Goal: Task Accomplishment & Management: Manage account settings

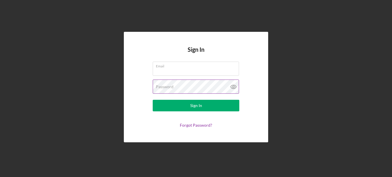
type input "[EMAIL_ADDRESS][DOMAIN_NAME]"
click at [234, 86] on icon at bounding box center [233, 86] width 14 height 14
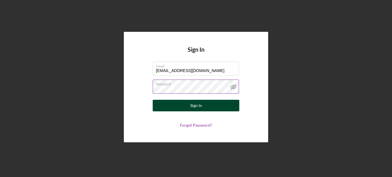
click at [211, 104] on button "Sign In" at bounding box center [196, 106] width 87 height 12
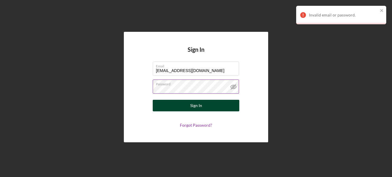
click at [194, 104] on div "Sign In" at bounding box center [196, 106] width 12 height 12
